Goal: Information Seeking & Learning: Learn about a topic

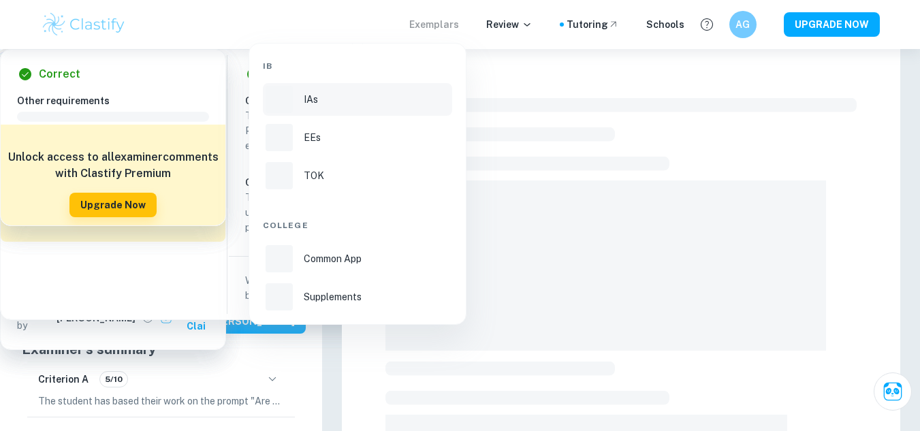
click at [358, 101] on div "IAs" at bounding box center [377, 99] width 146 height 15
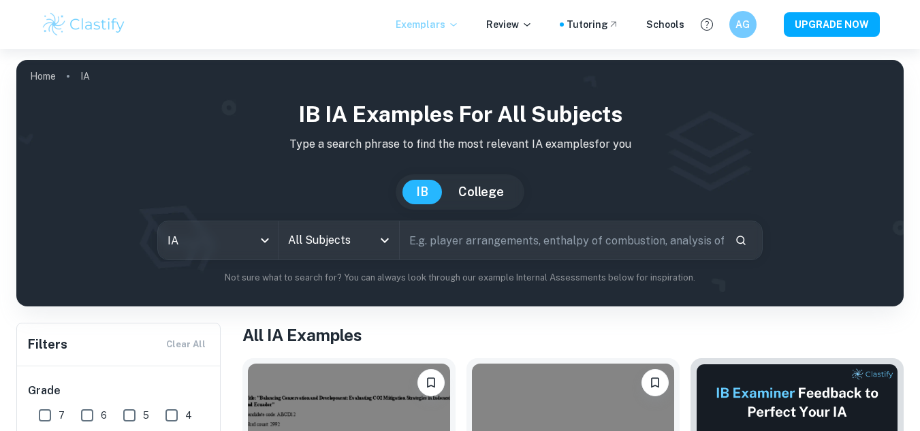
click at [383, 244] on icon "Open" at bounding box center [384, 240] width 16 height 16
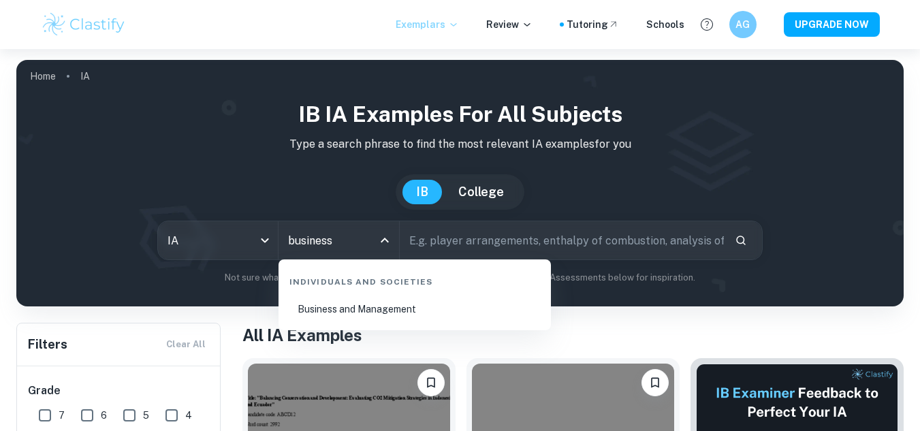
click at [385, 308] on li "Business and Management" at bounding box center [414, 308] width 261 height 31
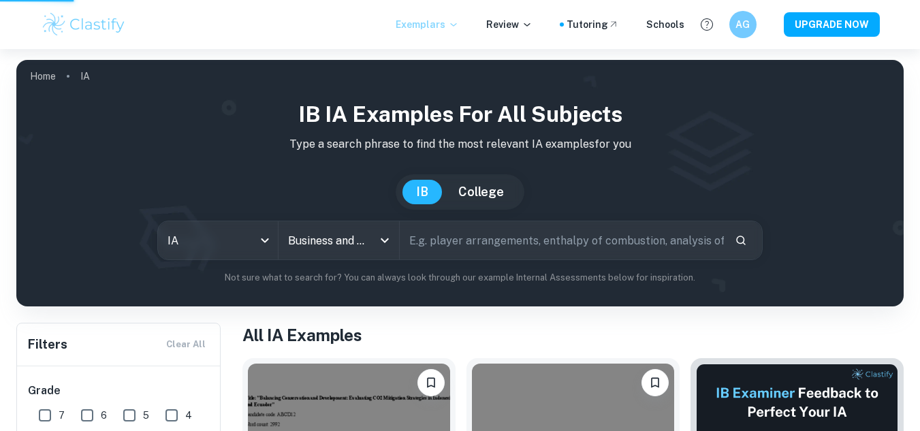
type input "Business and Management"
click at [521, 244] on input "text" at bounding box center [562, 240] width 325 height 38
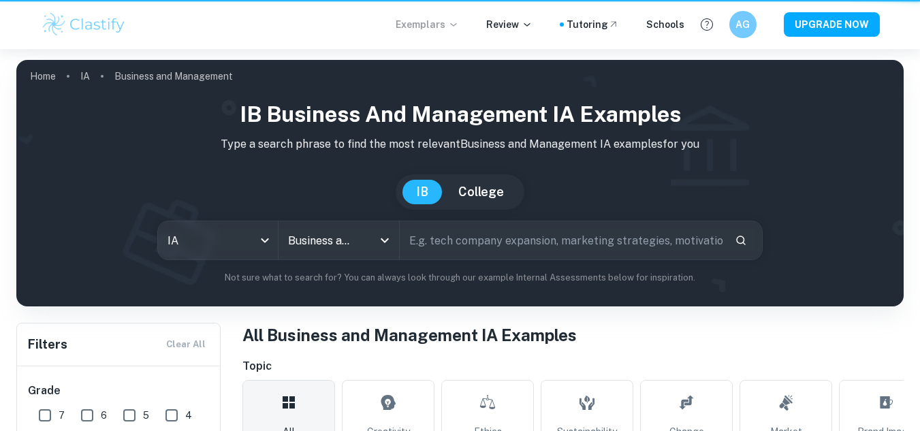
click at [521, 244] on input "text" at bounding box center [562, 240] width 325 height 38
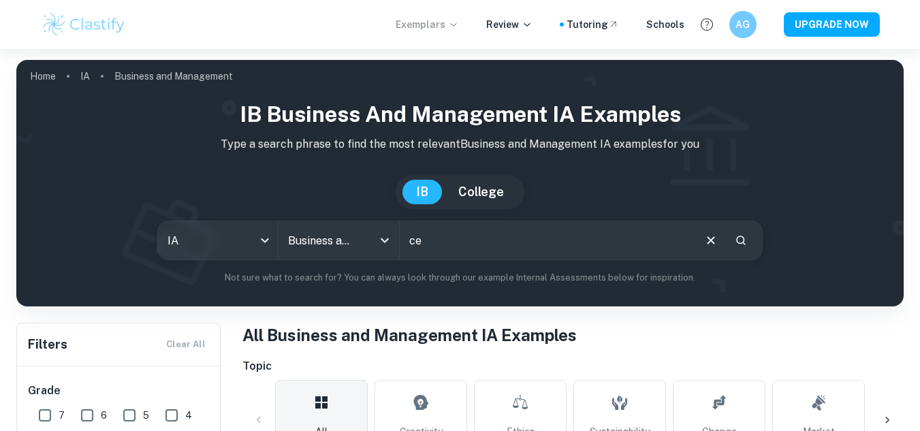
type input "c"
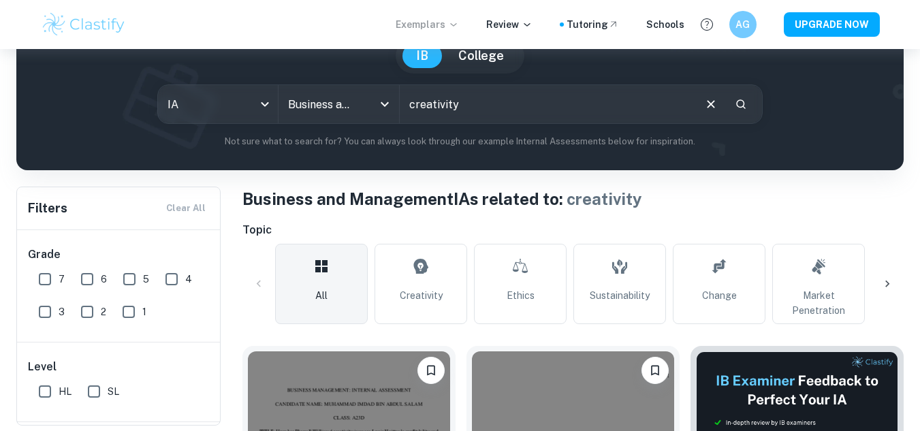
scroll to position [272, 0]
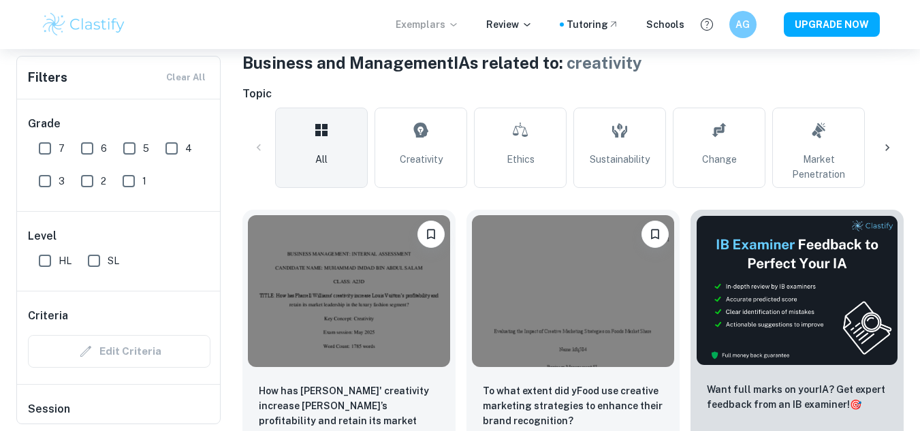
drag, startPoint x: 425, startPoint y: 155, endPoint x: 505, endPoint y: 282, distance: 150.2
click at [425, 155] on span "Creativity" at bounding box center [421, 159] width 43 height 15
type input "Creativity"
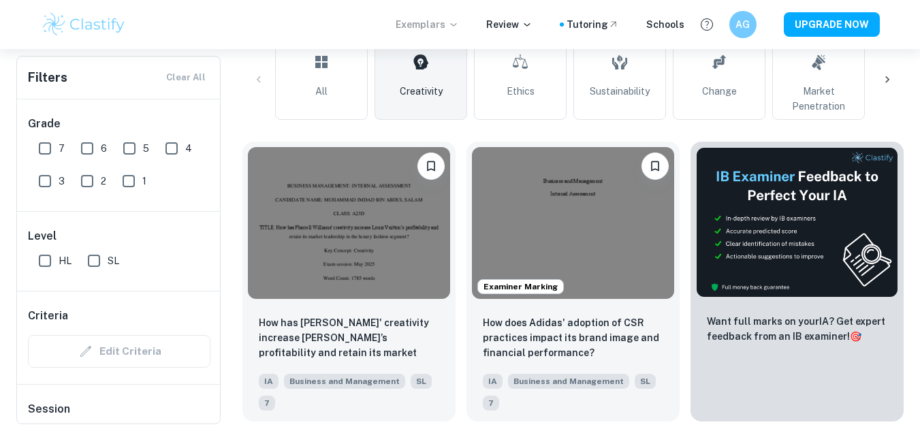
scroll to position [408, 0]
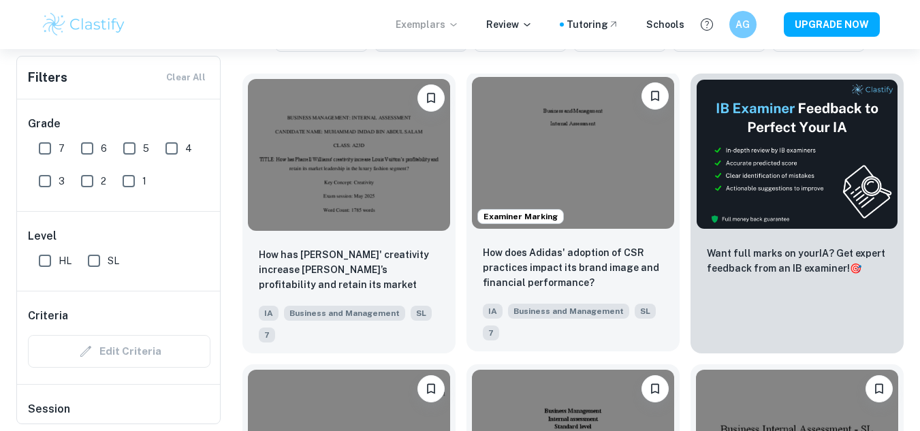
click at [605, 178] on img at bounding box center [573, 153] width 202 height 152
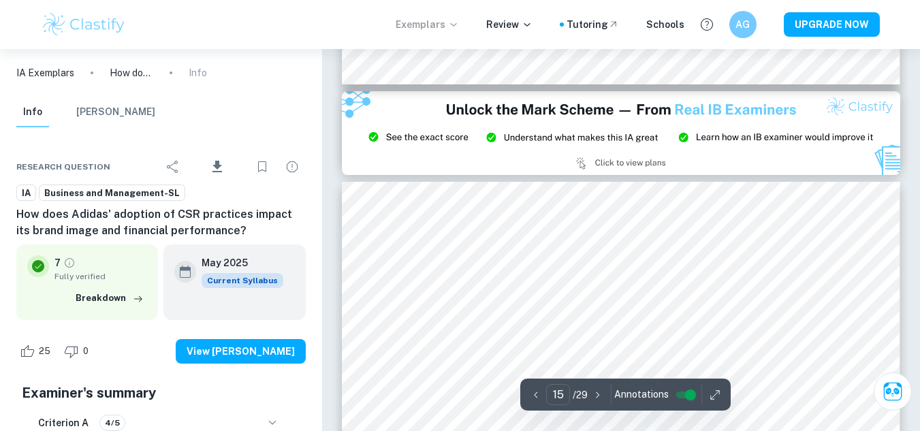
scroll to position [11404, 0]
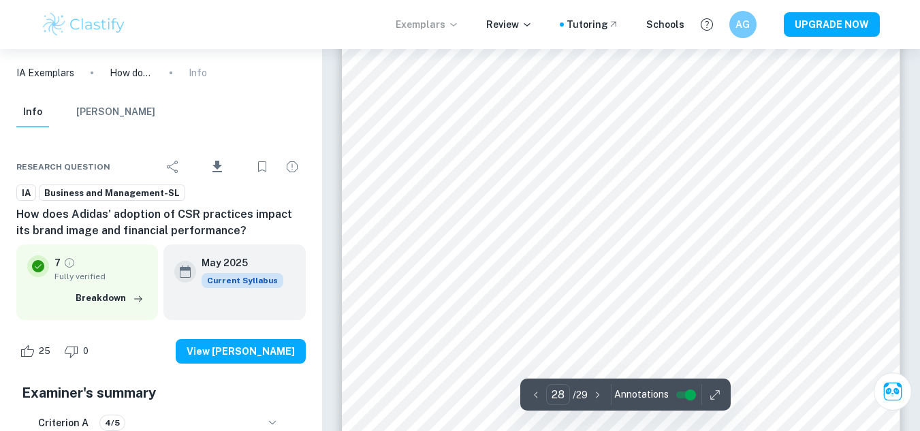
type input "29"
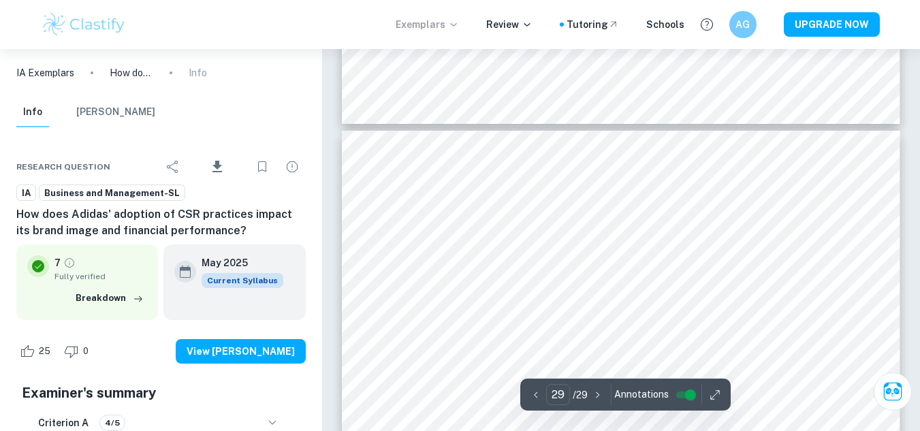
scroll to position [23219, 0]
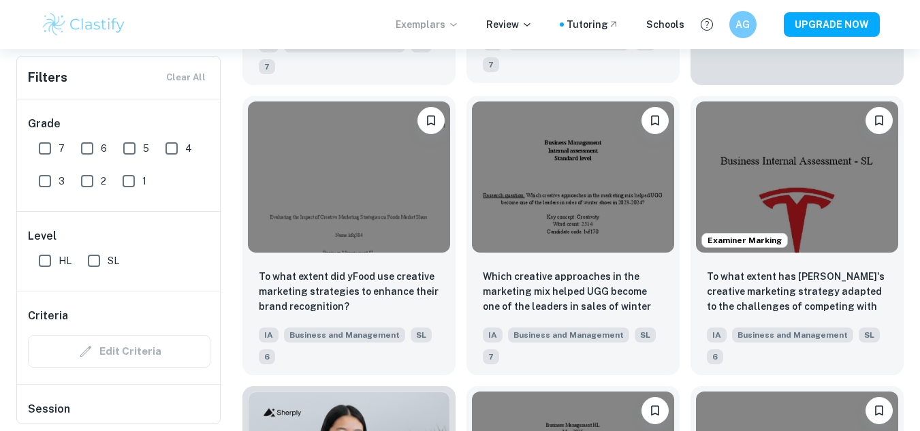
scroll to position [681, 0]
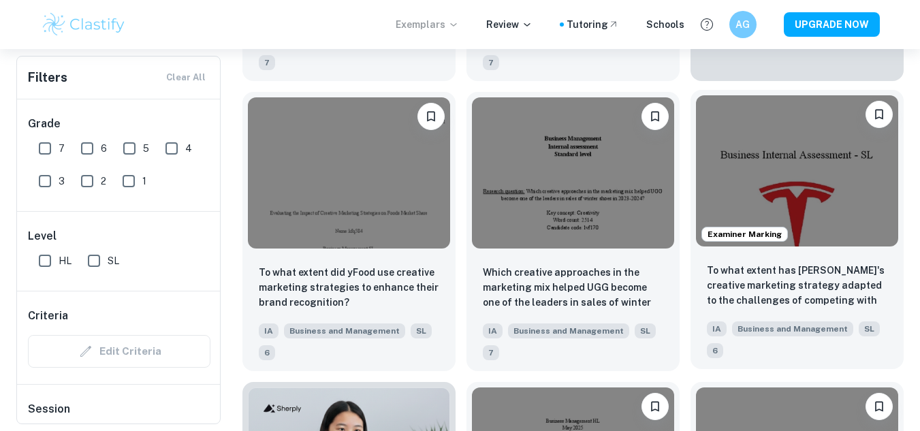
click at [815, 161] on img at bounding box center [797, 171] width 202 height 152
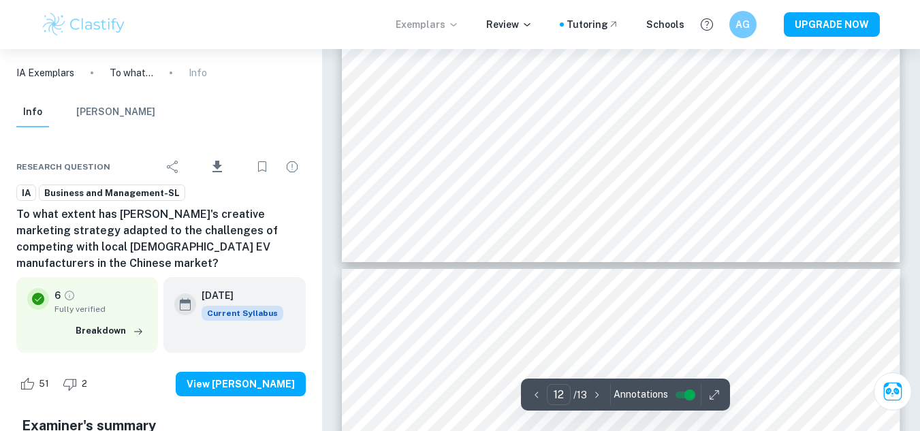
scroll to position [10074, 0]
type input "13"
